Goal: Transaction & Acquisition: Purchase product/service

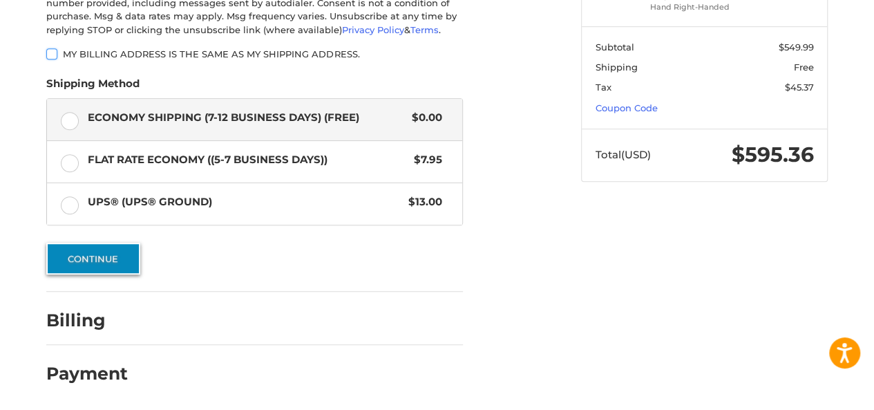
scroll to position [372, 0]
click at [109, 260] on button "Continue" at bounding box center [93, 259] width 94 height 32
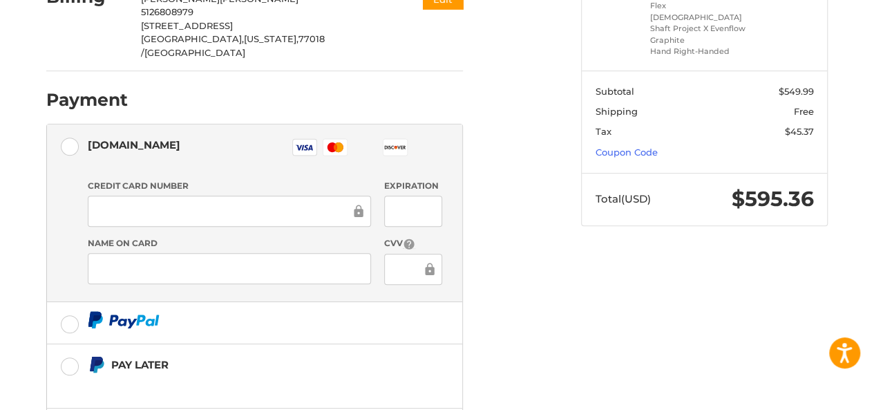
scroll to position [327, 0]
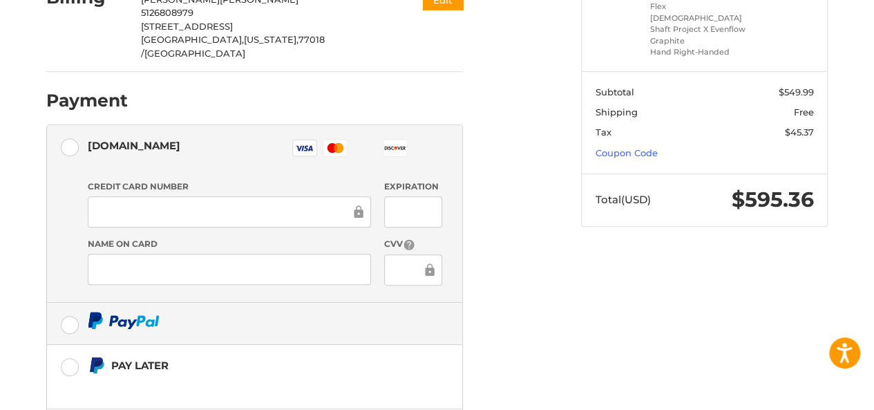
click at [70, 303] on label at bounding box center [254, 323] width 415 height 41
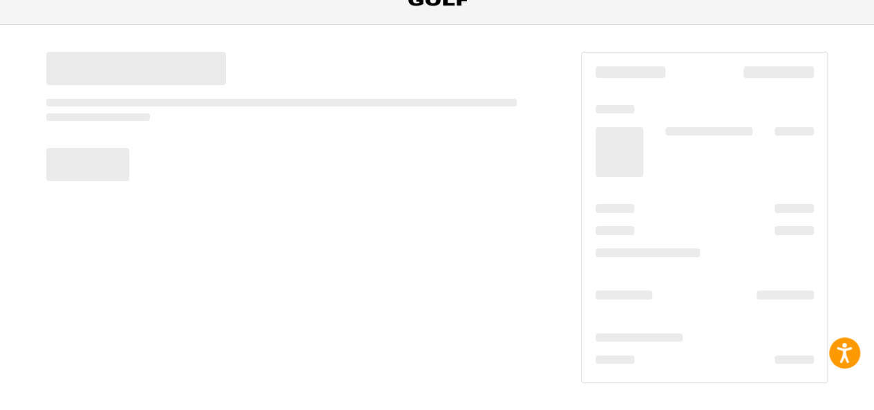
scroll to position [86, 0]
